Goal: Task Accomplishment & Management: Complete application form

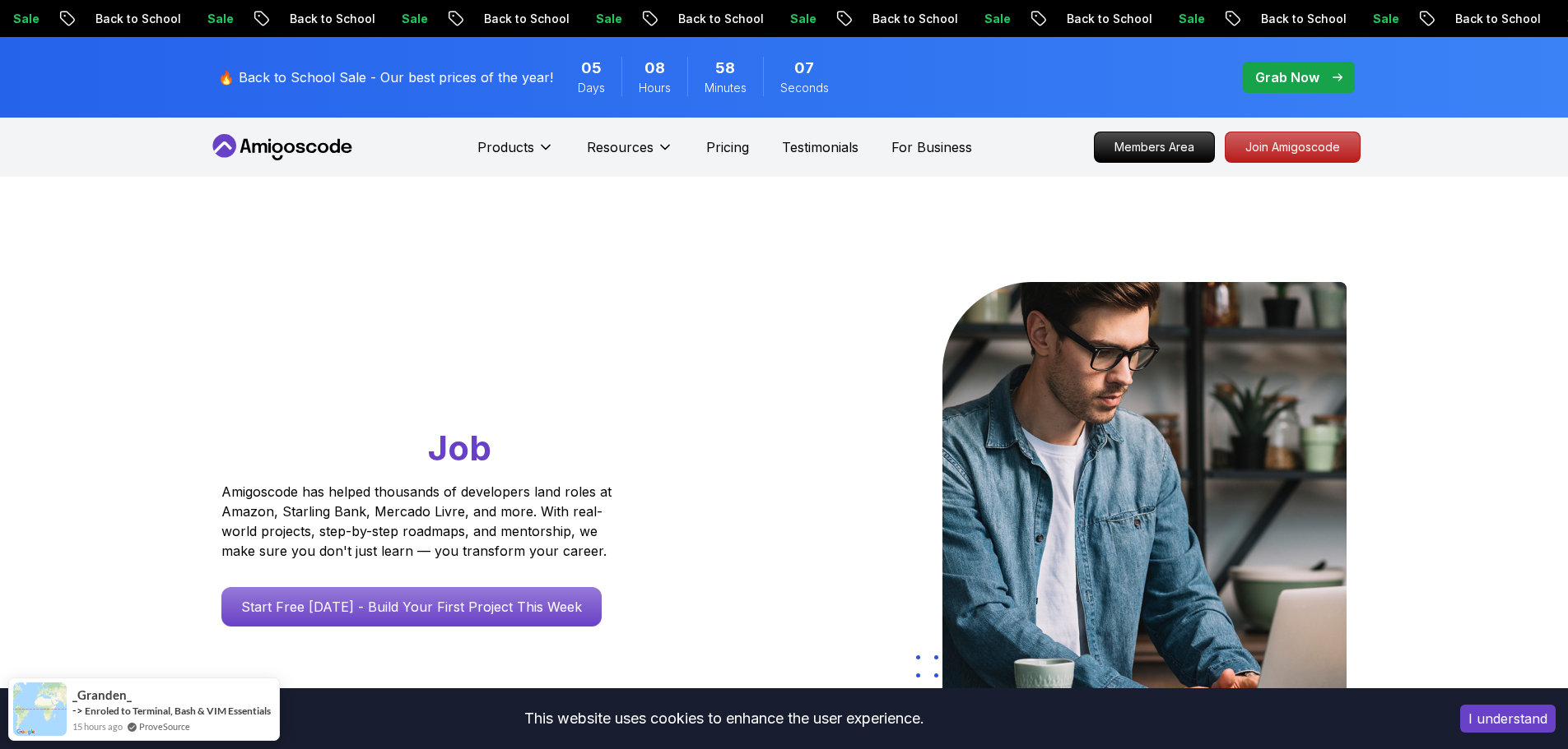
click at [552, 74] on div "🔥 Back to School Sale - Our best prices of the year! 05 Days 08 Hours 58 Minute…" at bounding box center [531, 77] width 637 height 61
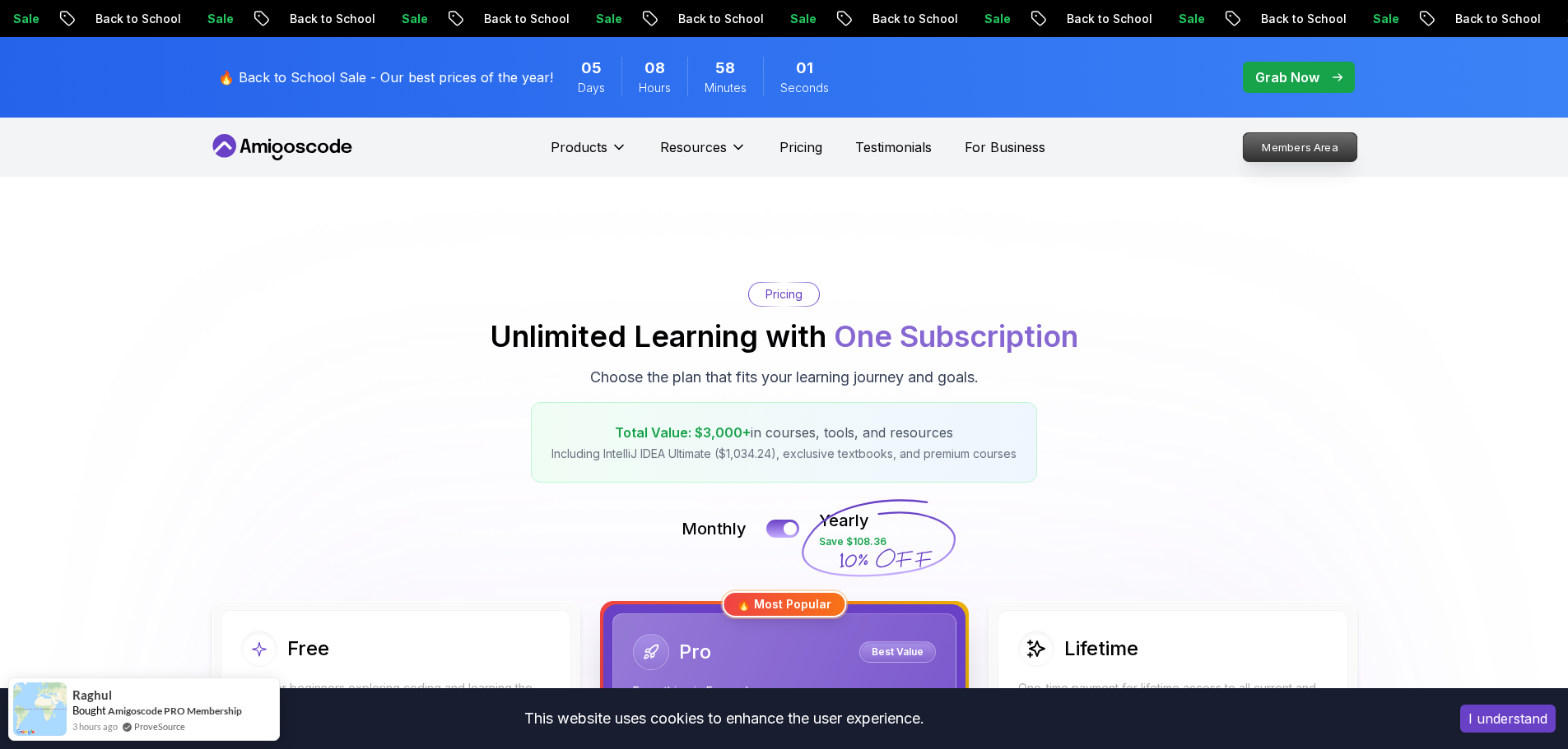
click at [1297, 144] on p "Members Area" at bounding box center [1299, 148] width 113 height 28
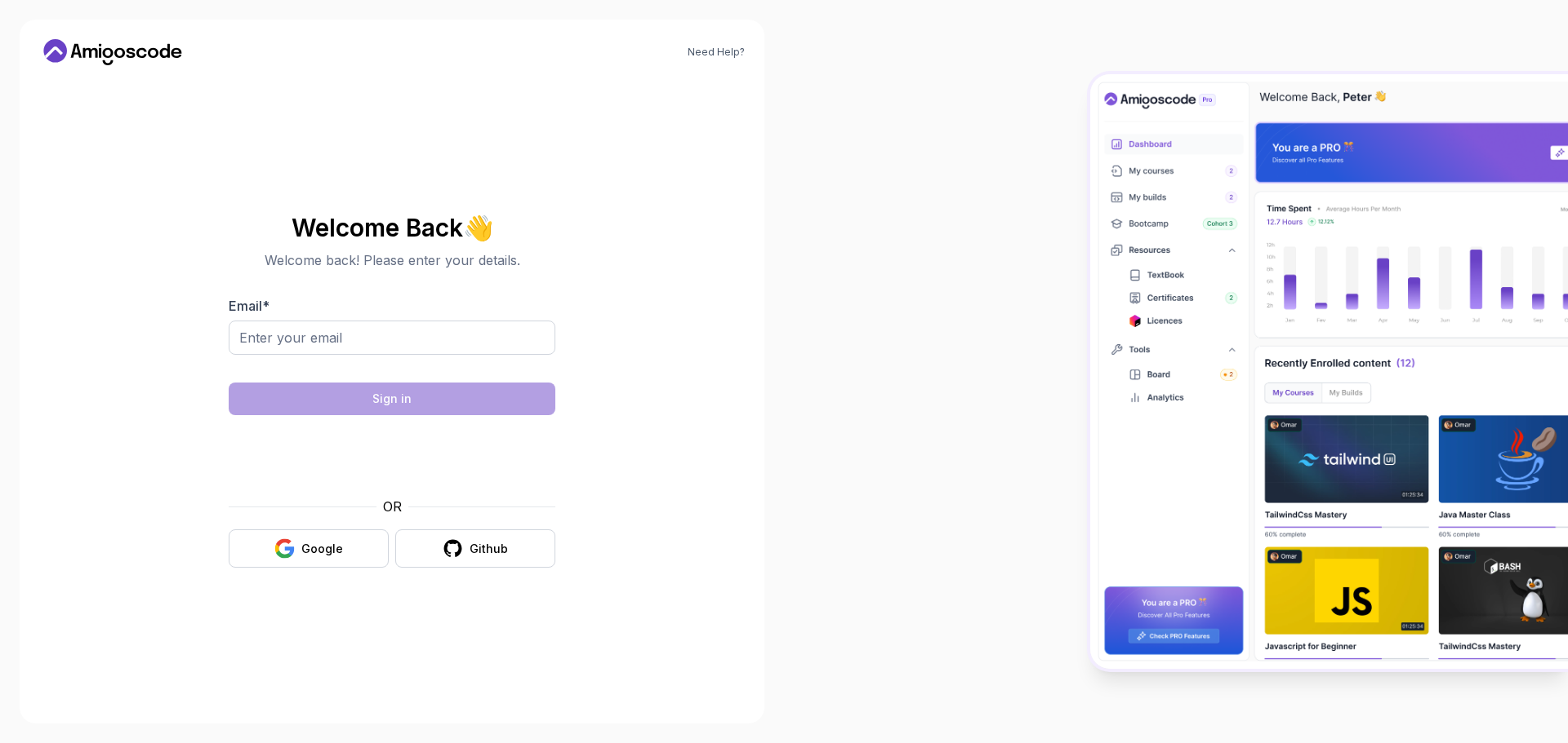
click at [323, 349] on input "Email *" at bounding box center [392, 338] width 326 height 34
type input "[EMAIL_ADDRESS][DOMAIN_NAME]"
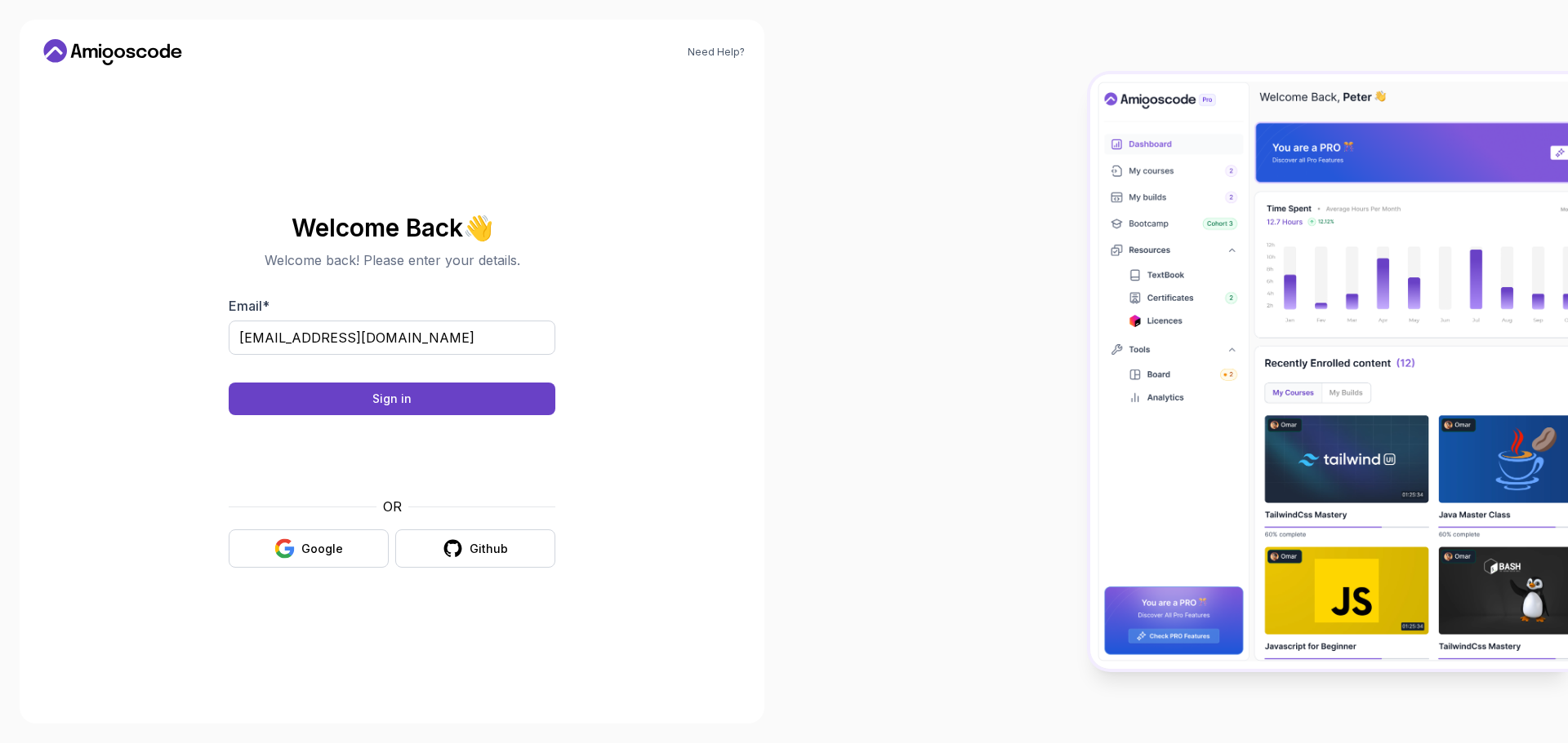
click at [1026, 234] on body "Need Help? Welcome Back 👋 Welcome back! Please enter your details. Email * [EMA…" at bounding box center [784, 372] width 1568 height 743
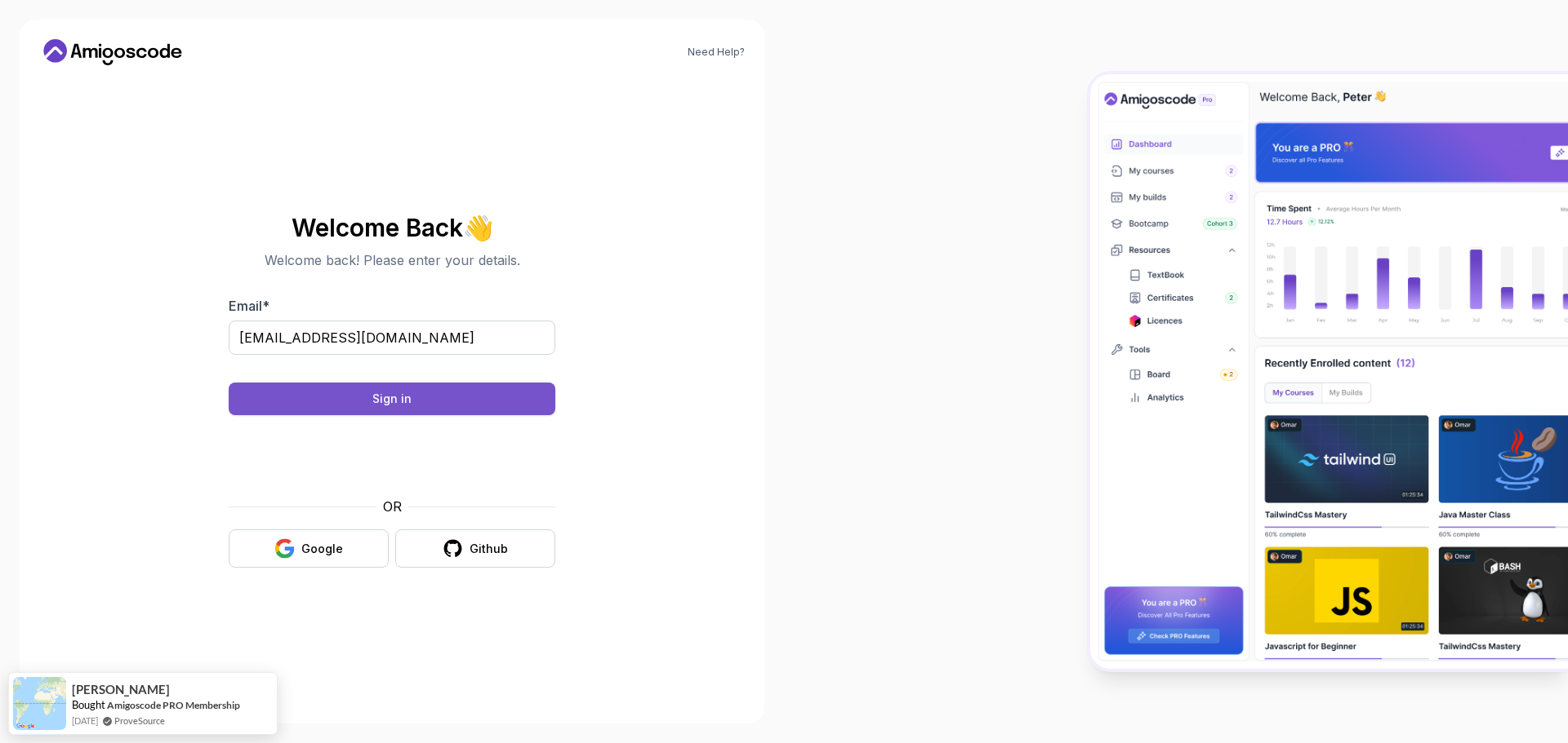
click at [421, 395] on button "Sign in" at bounding box center [392, 399] width 326 height 32
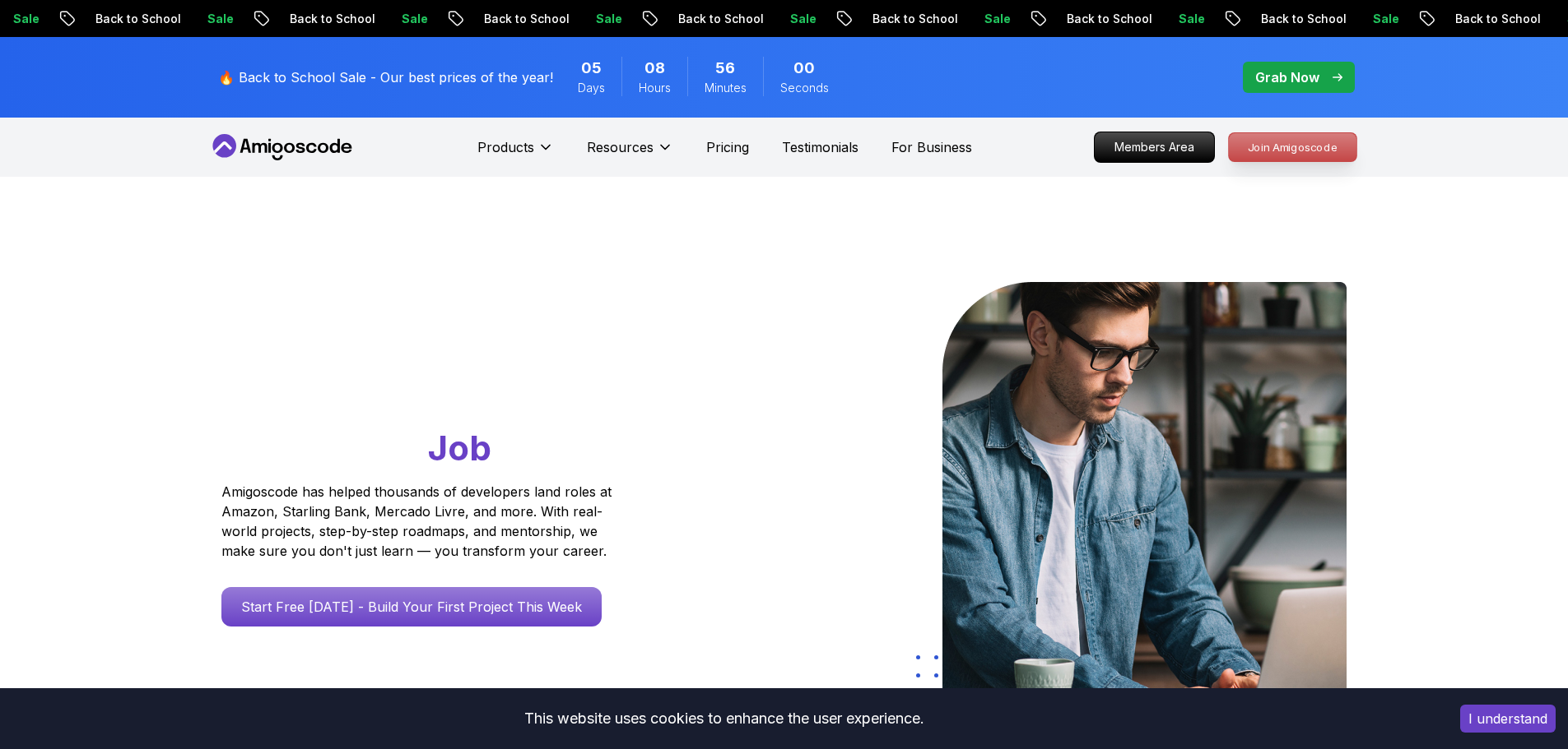
click at [1308, 151] on p "Join Amigoscode" at bounding box center [1292, 148] width 128 height 28
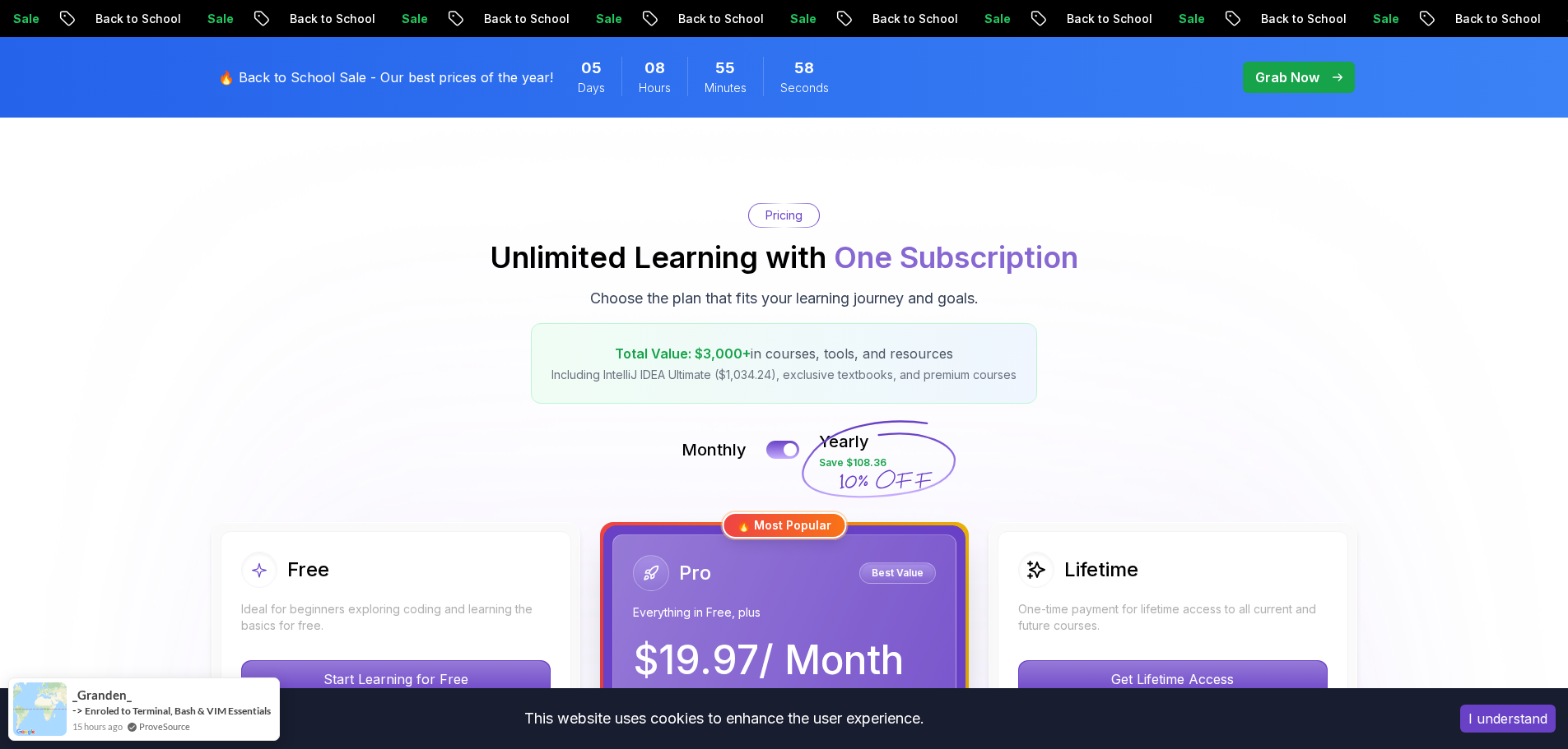
scroll to position [247, 0]
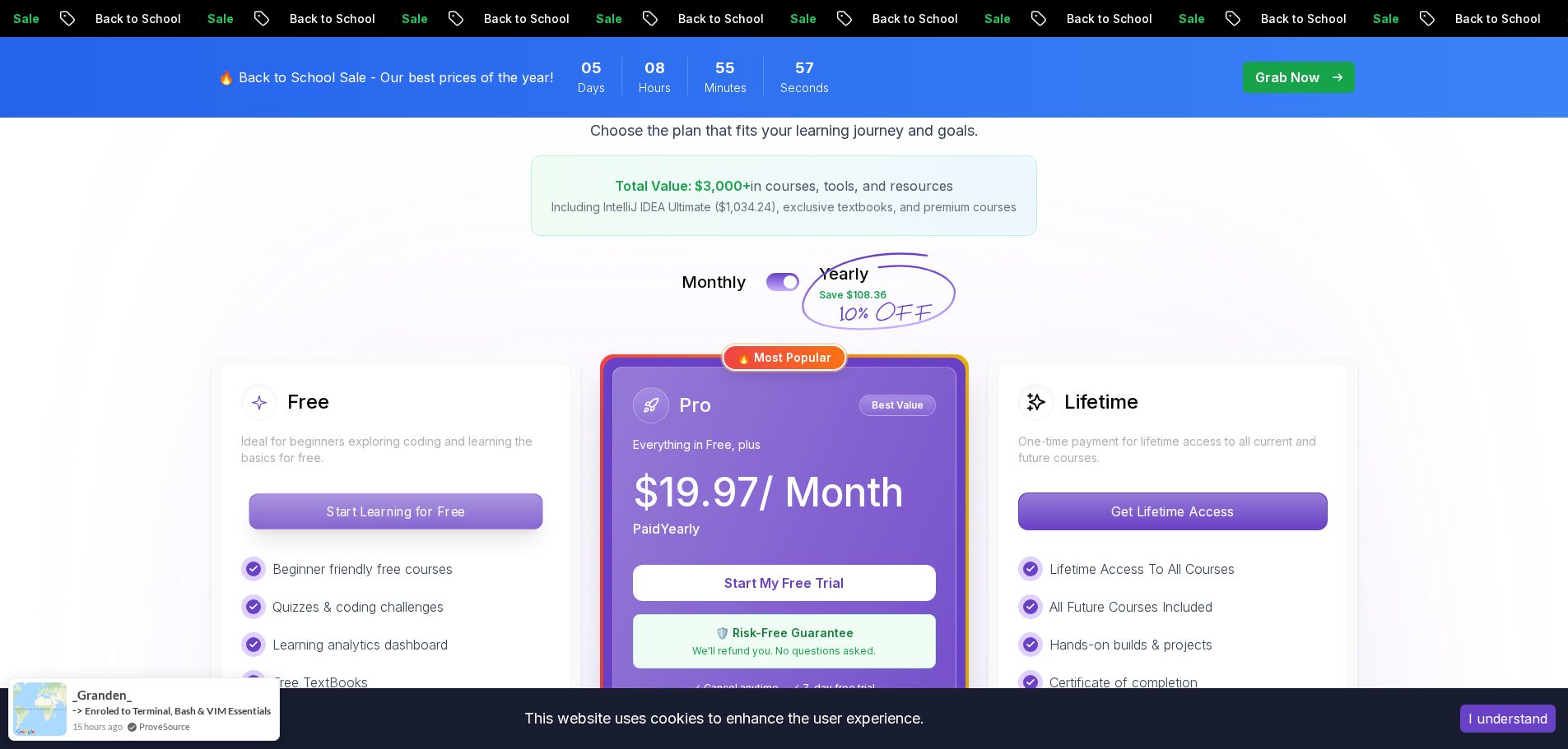
click at [475, 495] on p "Start Learning for Free" at bounding box center [396, 511] width 292 height 34
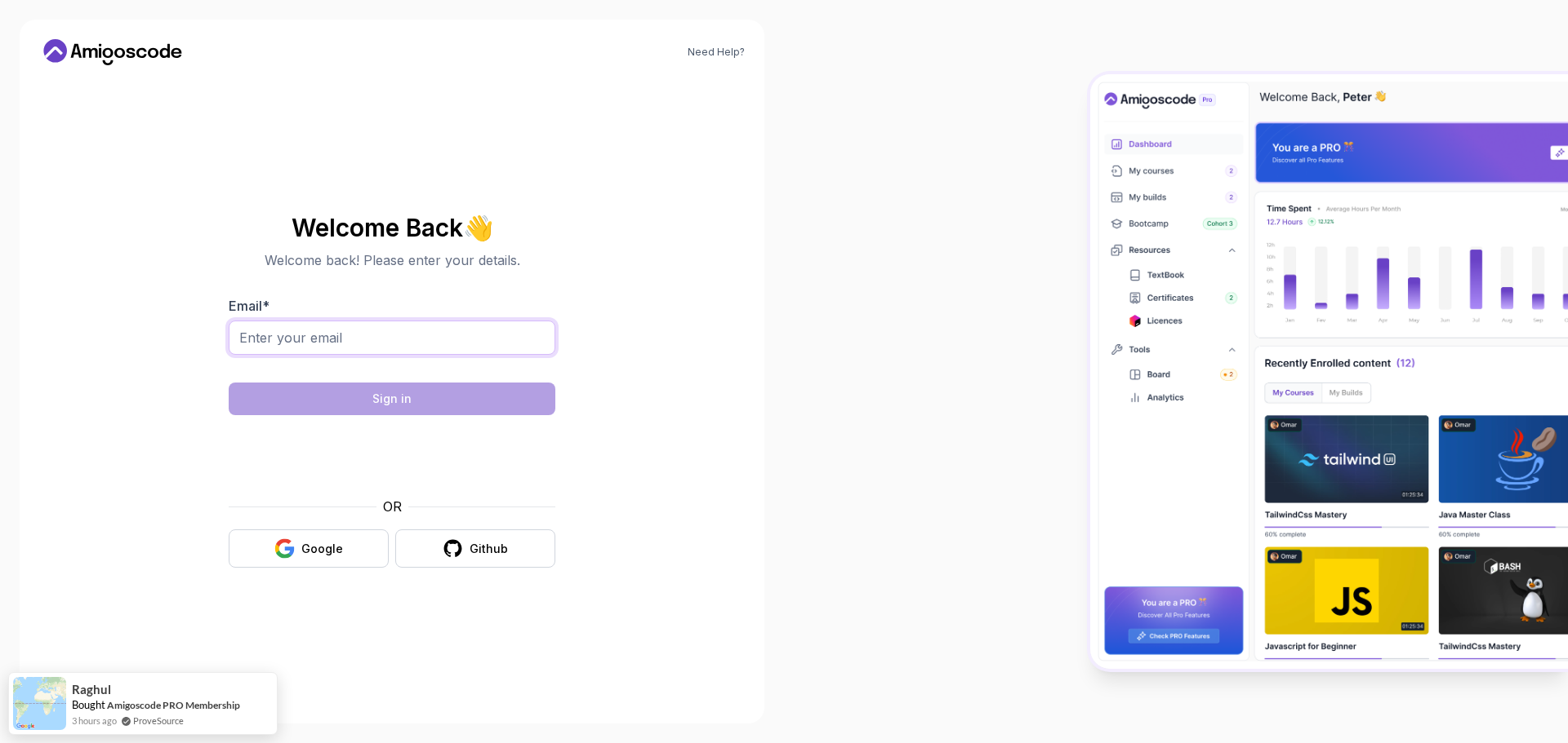
click at [409, 333] on input "Email *" at bounding box center [392, 338] width 326 height 34
drag, startPoint x: 373, startPoint y: 342, endPoint x: 191, endPoint y: 347, distance: 182.1
click at [108, 348] on div "Need Help? Welcome Back 👋 Welcome back! Please enter your details. Email * [EMA…" at bounding box center [392, 372] width 744 height 704
click at [386, 325] on input "[EMAIL_ADDRESS][DOMAIN_NAME]" at bounding box center [392, 338] width 326 height 34
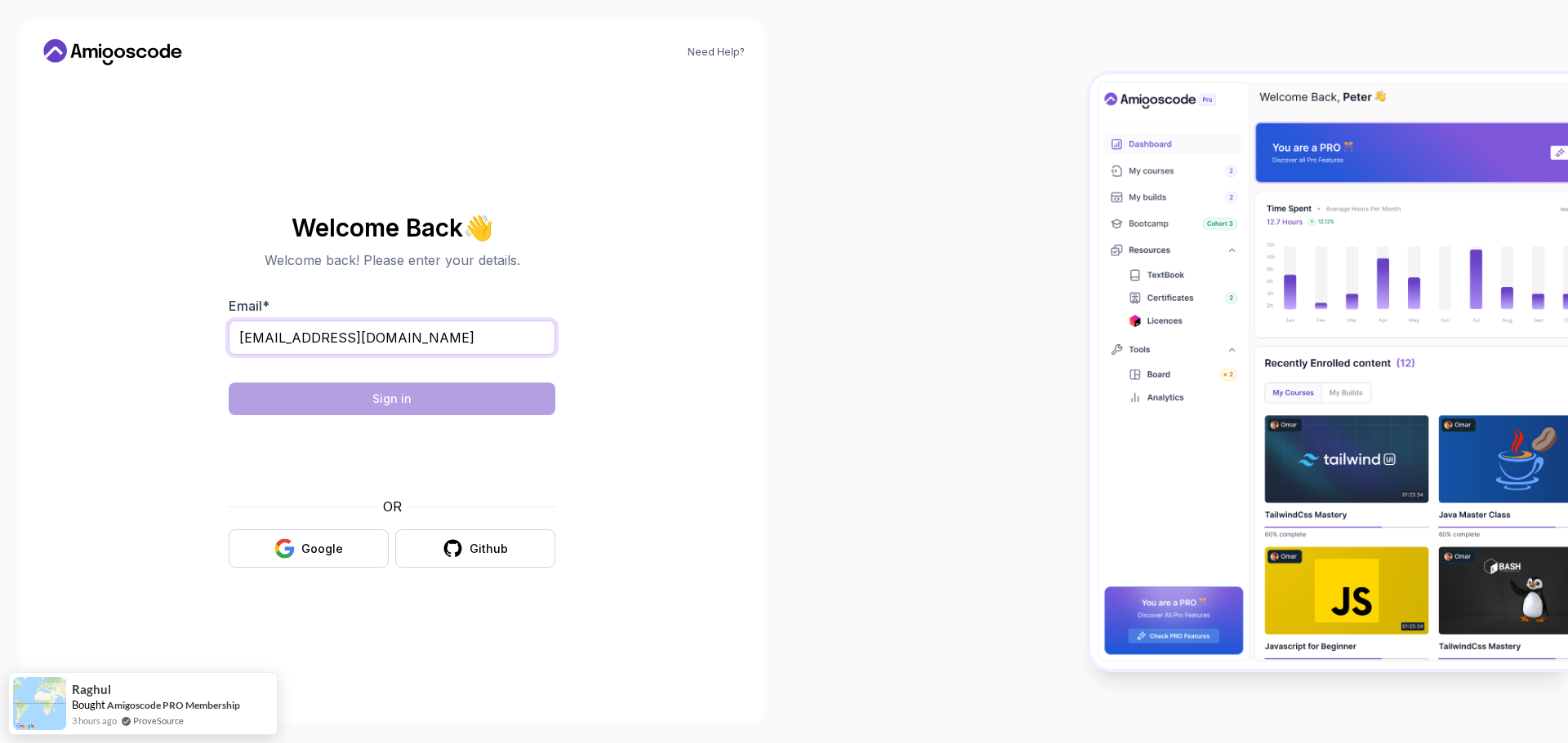
click at [386, 325] on input "[EMAIL_ADDRESS][DOMAIN_NAME]" at bounding box center [392, 338] width 326 height 34
type input "[EMAIL_ADDRESS][DOMAIN_NAME]"
click at [1017, 229] on body "Need Help? Welcome Back 👋 Welcome back! Please enter your details. Email * [EMA…" at bounding box center [784, 372] width 1568 height 743
click at [409, 407] on button "Sign in" at bounding box center [392, 399] width 326 height 32
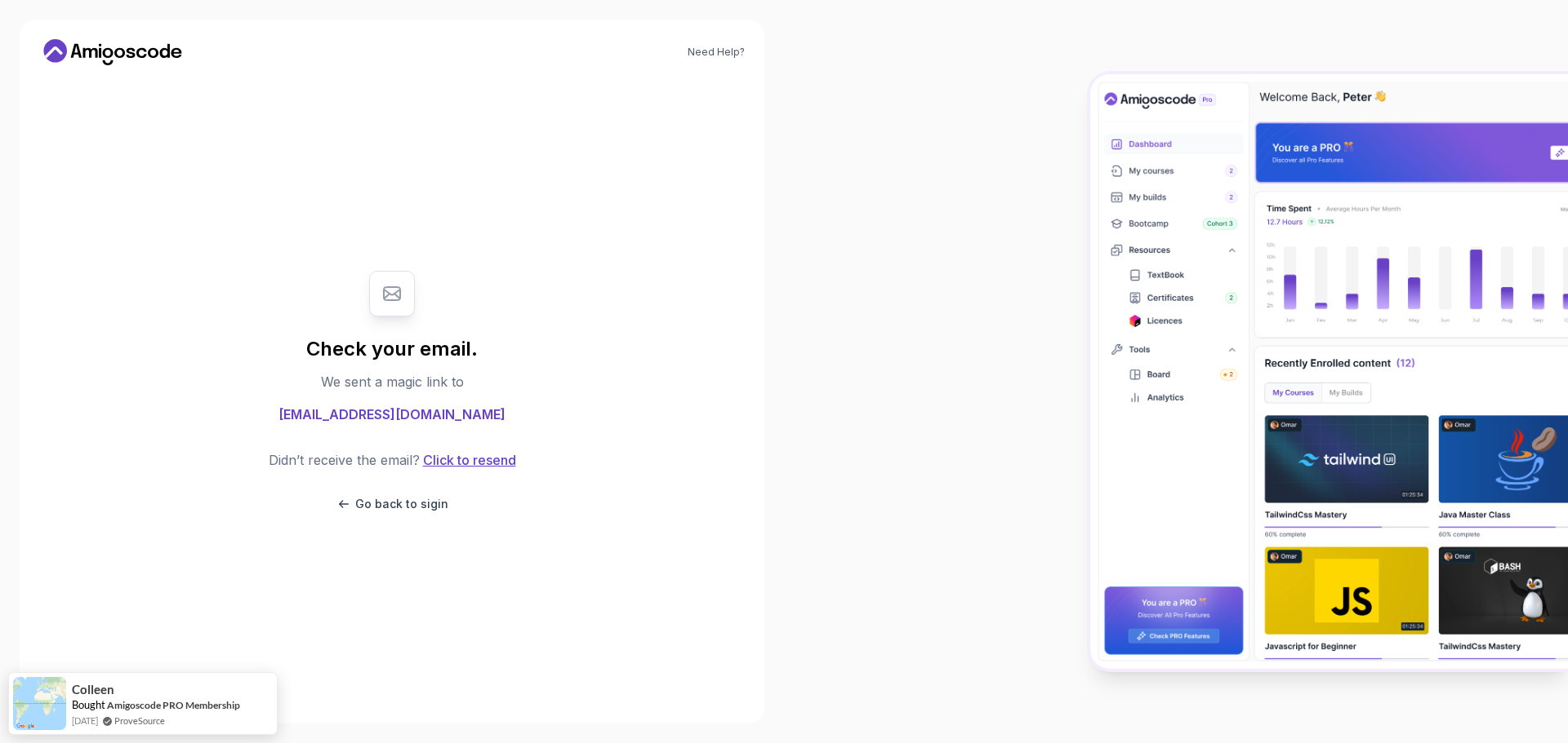
click at [469, 462] on button "Click to resend" at bounding box center [468, 460] width 96 height 20
